Goal: Task Accomplishment & Management: Manage account settings

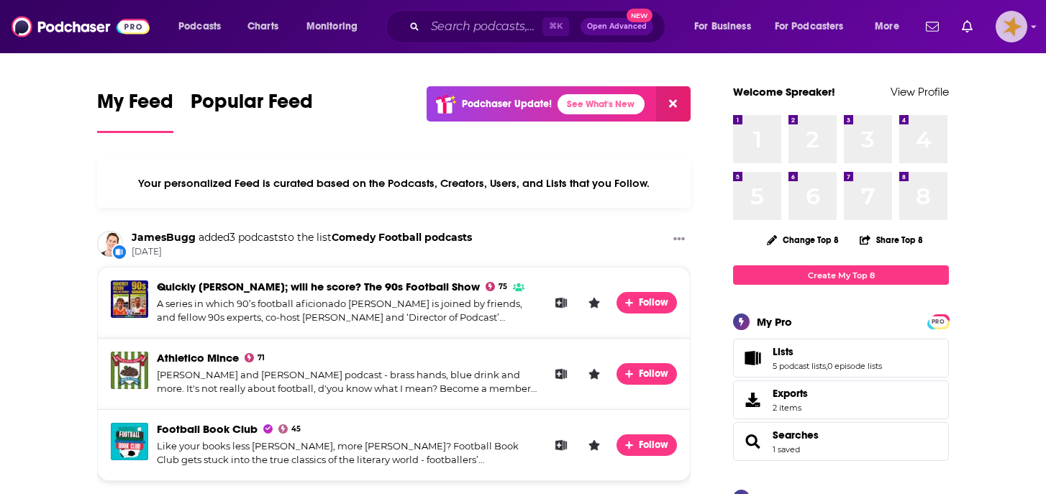
click at [1005, 32] on img "Logged in as Spreaker_" at bounding box center [1011, 27] width 32 height 32
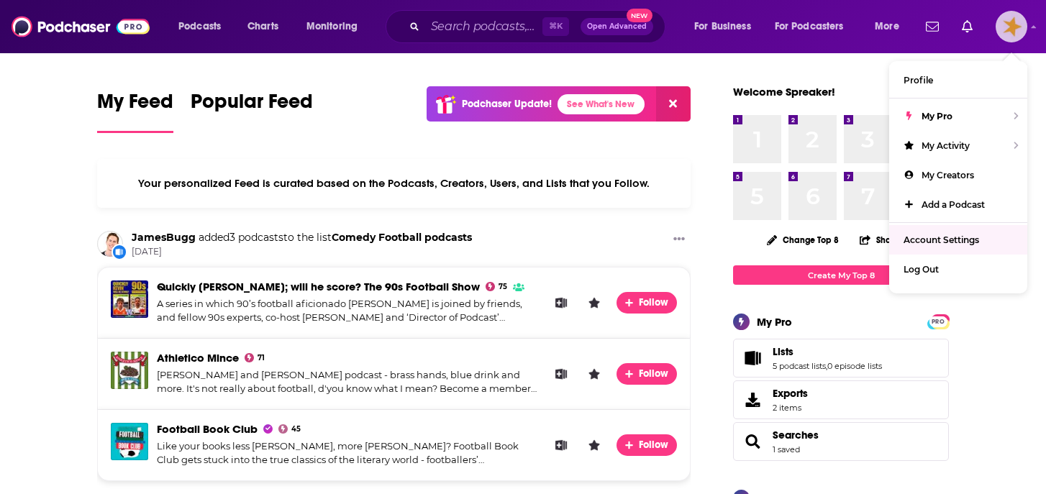
click at [923, 242] on span "Account Settings" at bounding box center [941, 239] width 76 height 11
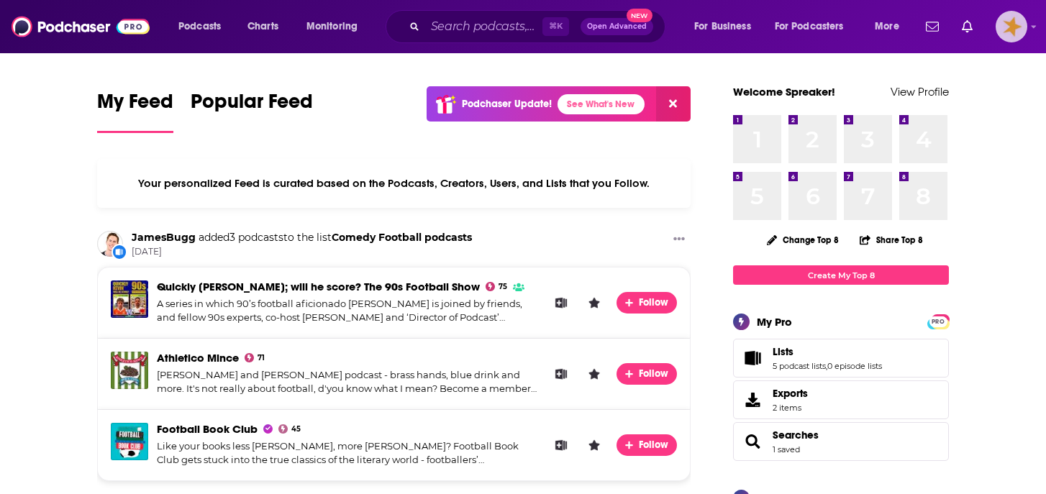
click at [1014, 28] on img "Logged in as Spreaker_" at bounding box center [1011, 27] width 32 height 32
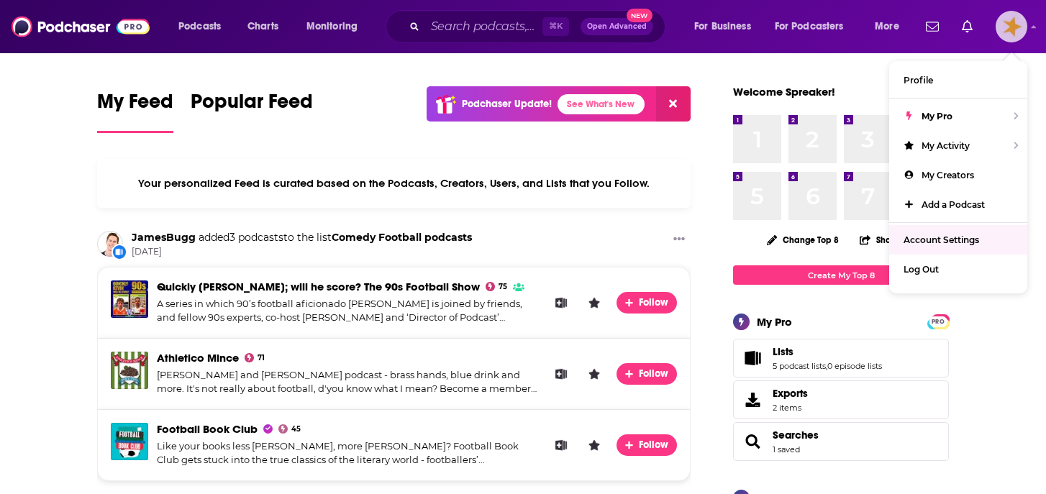
click at [911, 241] on span "Account Settings" at bounding box center [941, 239] width 76 height 11
